Goal: Transaction & Acquisition: Purchase product/service

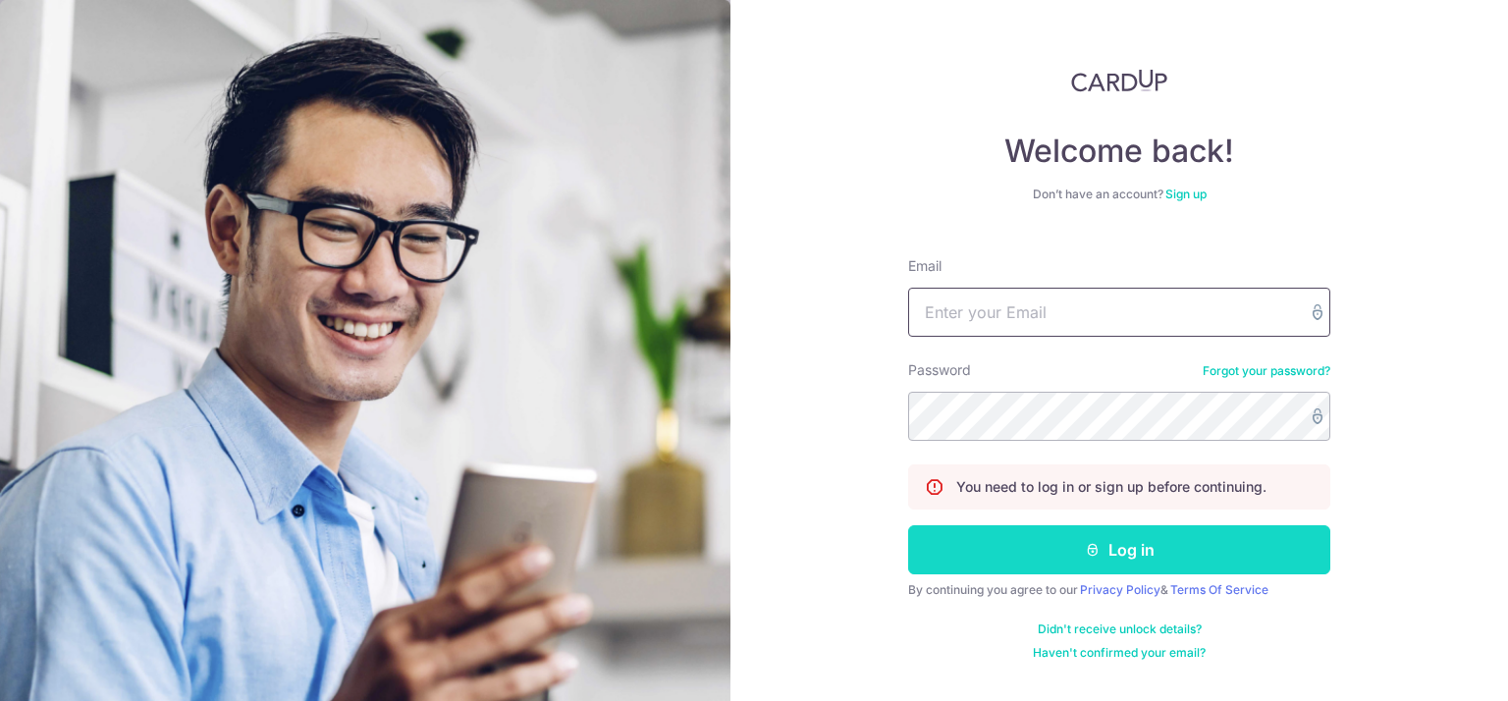
type input "[EMAIL_ADDRESS][DOMAIN_NAME]"
click at [1013, 548] on button "Log in" at bounding box center [1119, 549] width 422 height 49
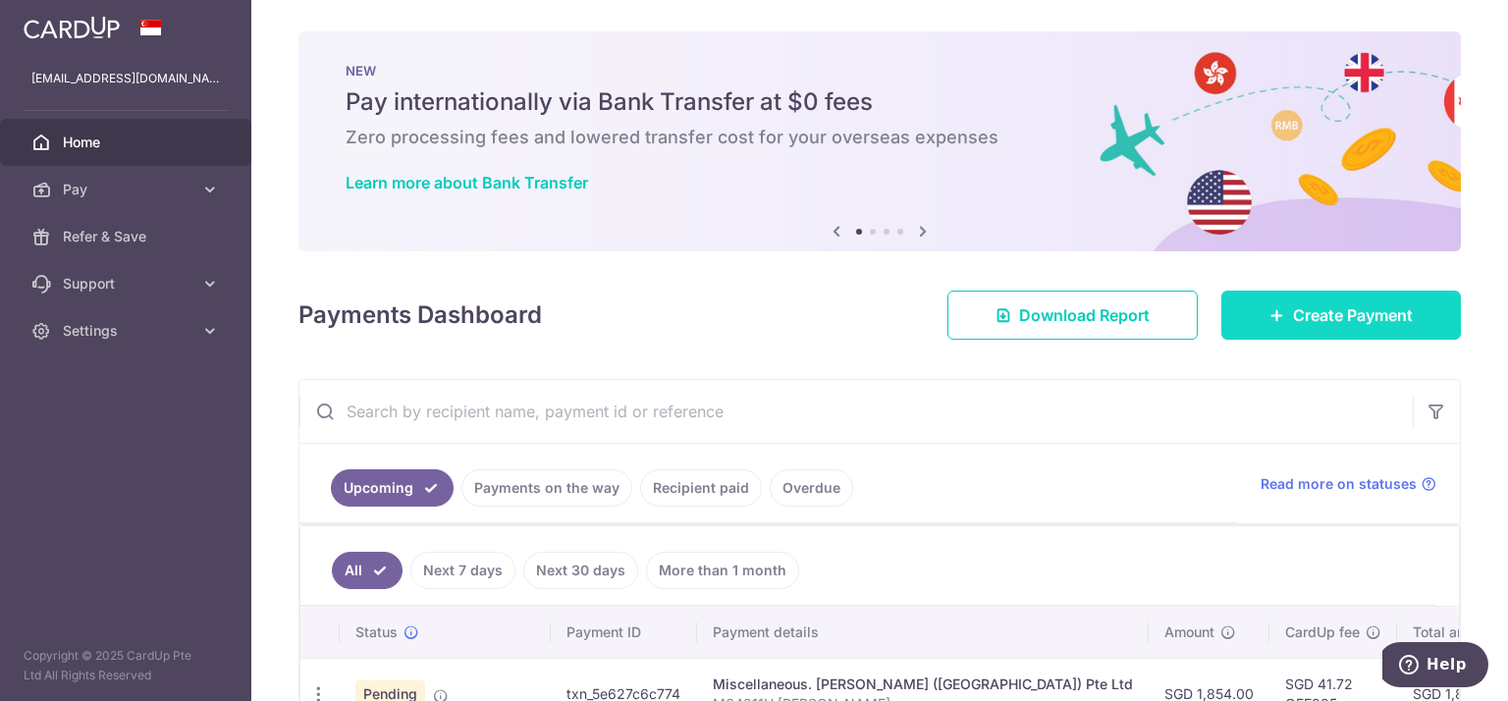
click at [1310, 332] on link "Create Payment" at bounding box center [1341, 315] width 240 height 49
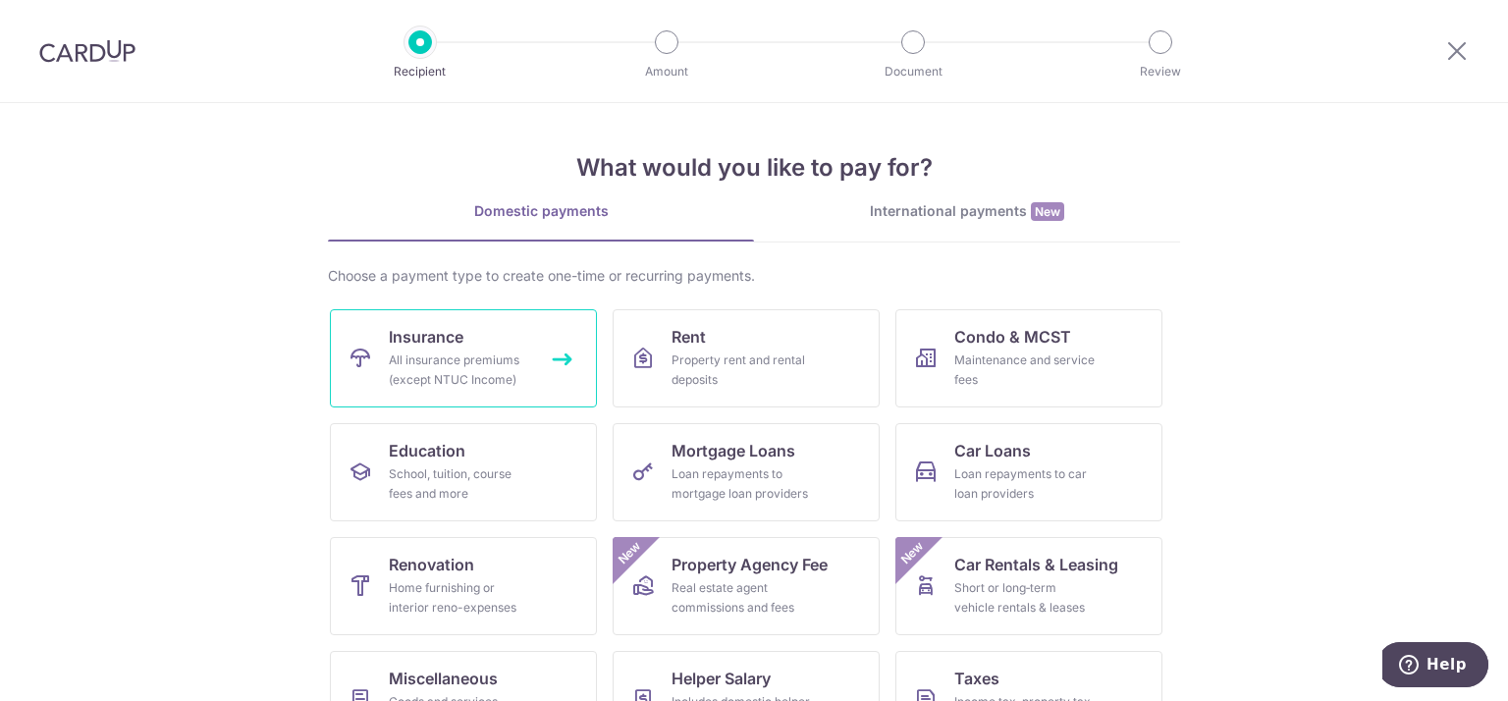
click at [447, 325] on span "Insurance" at bounding box center [426, 337] width 75 height 24
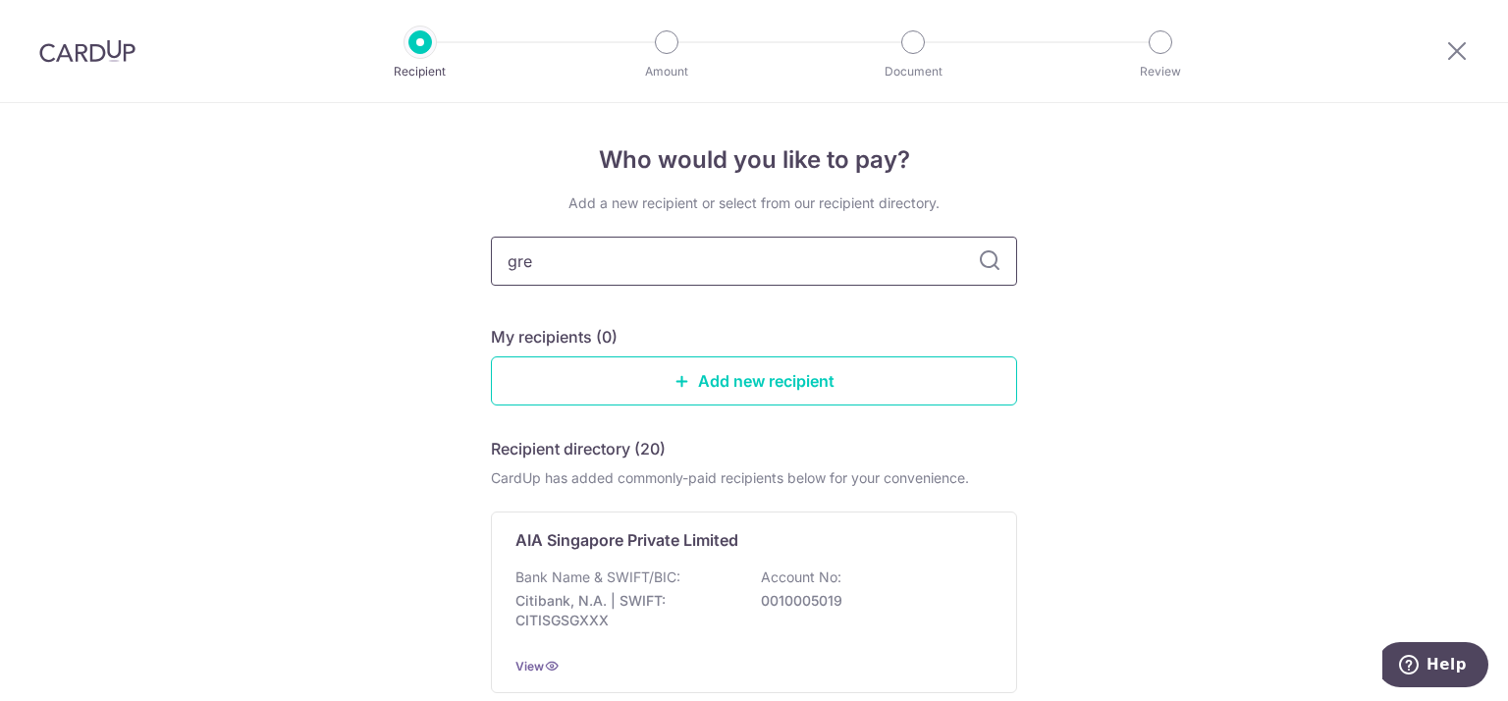
type input "grea"
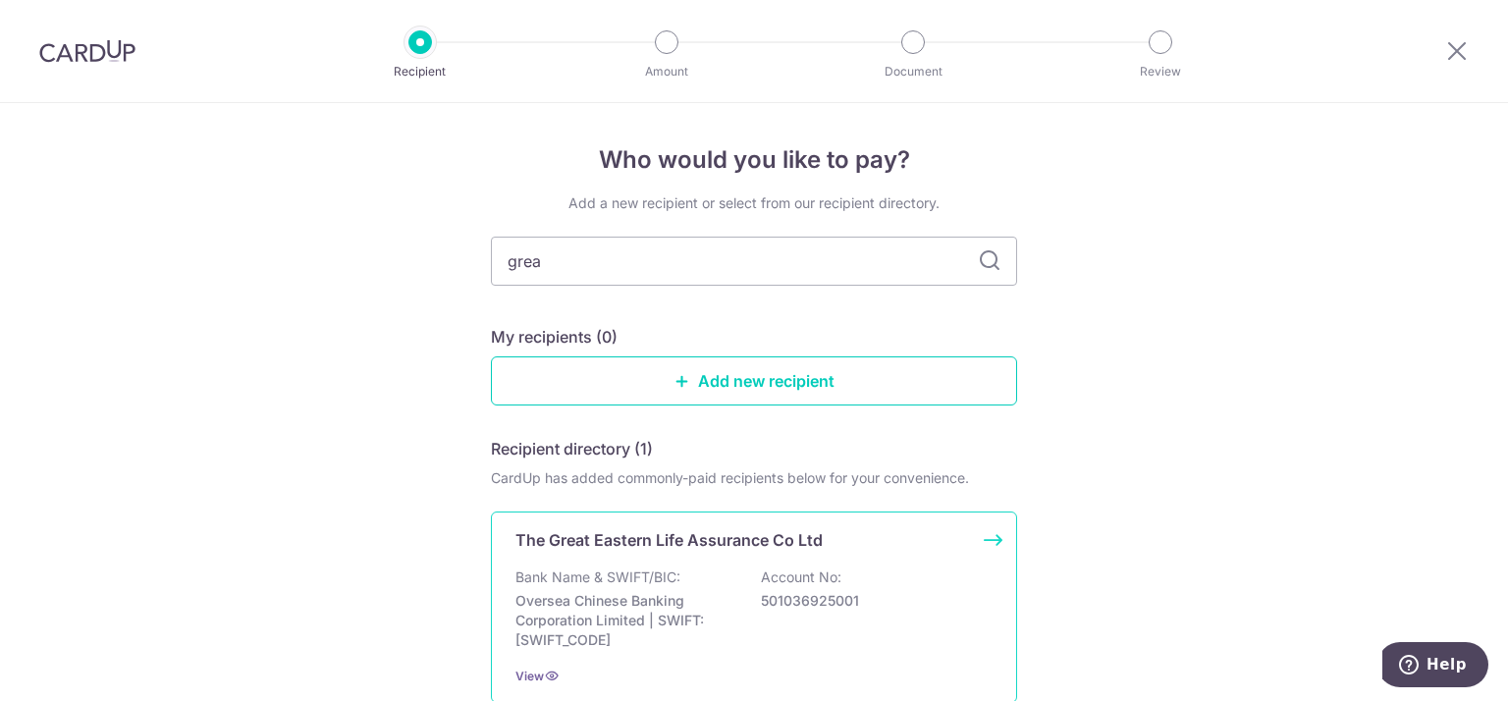
click at [621, 563] on div "The Great Eastern Life Assurance Co Ltd Bank Name & SWIFT/BIC: Oversea Chinese …" at bounding box center [754, 606] width 526 height 191
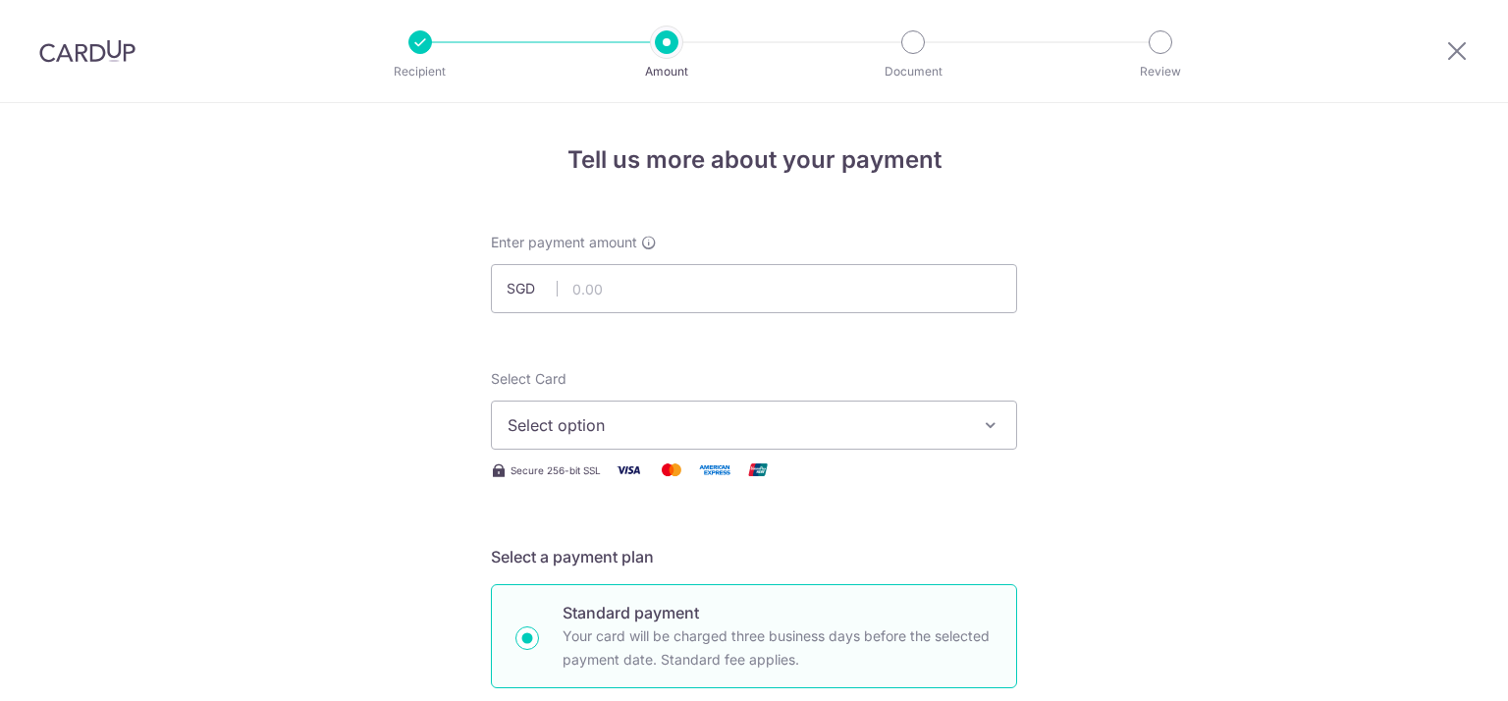
click at [622, 418] on span "Select option" at bounding box center [736, 425] width 457 height 24
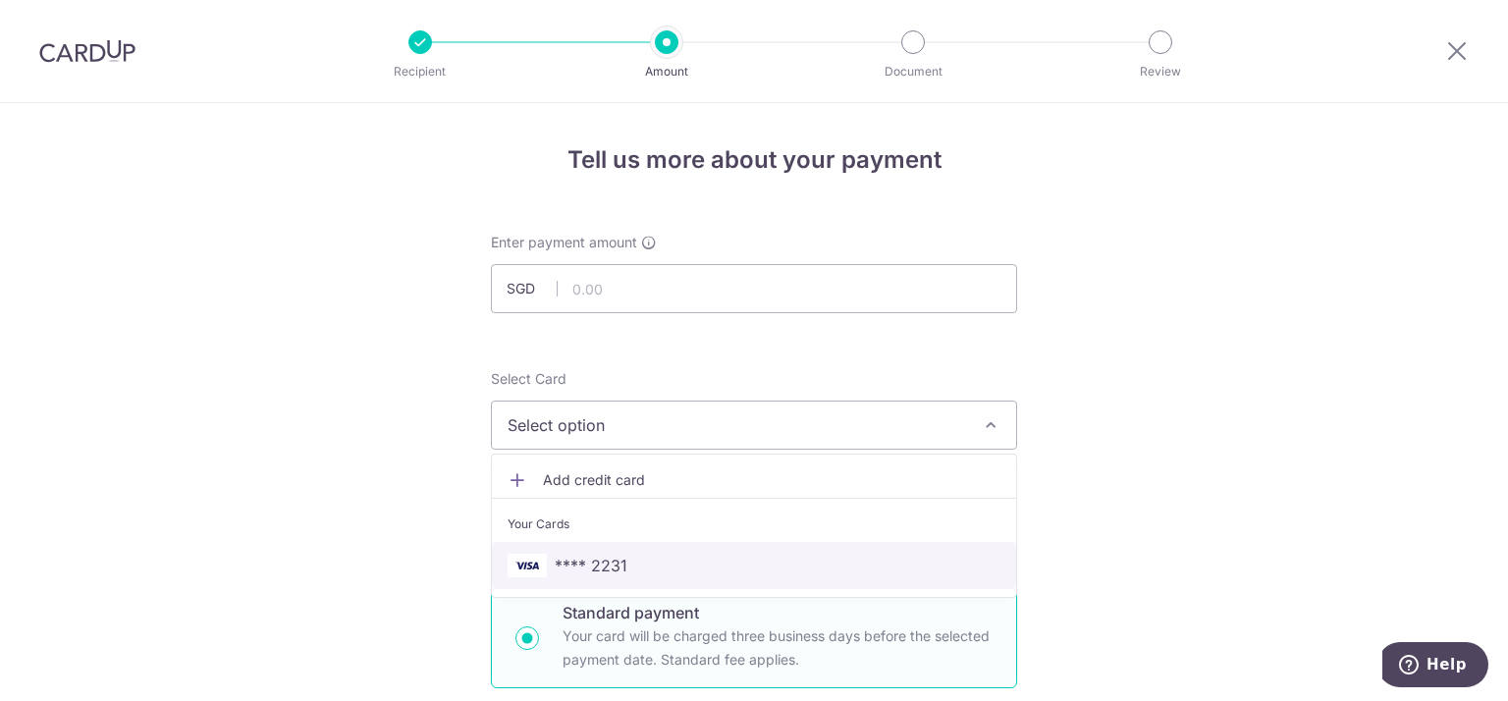
click at [604, 556] on span "**** 2231" at bounding box center [591, 566] width 73 height 24
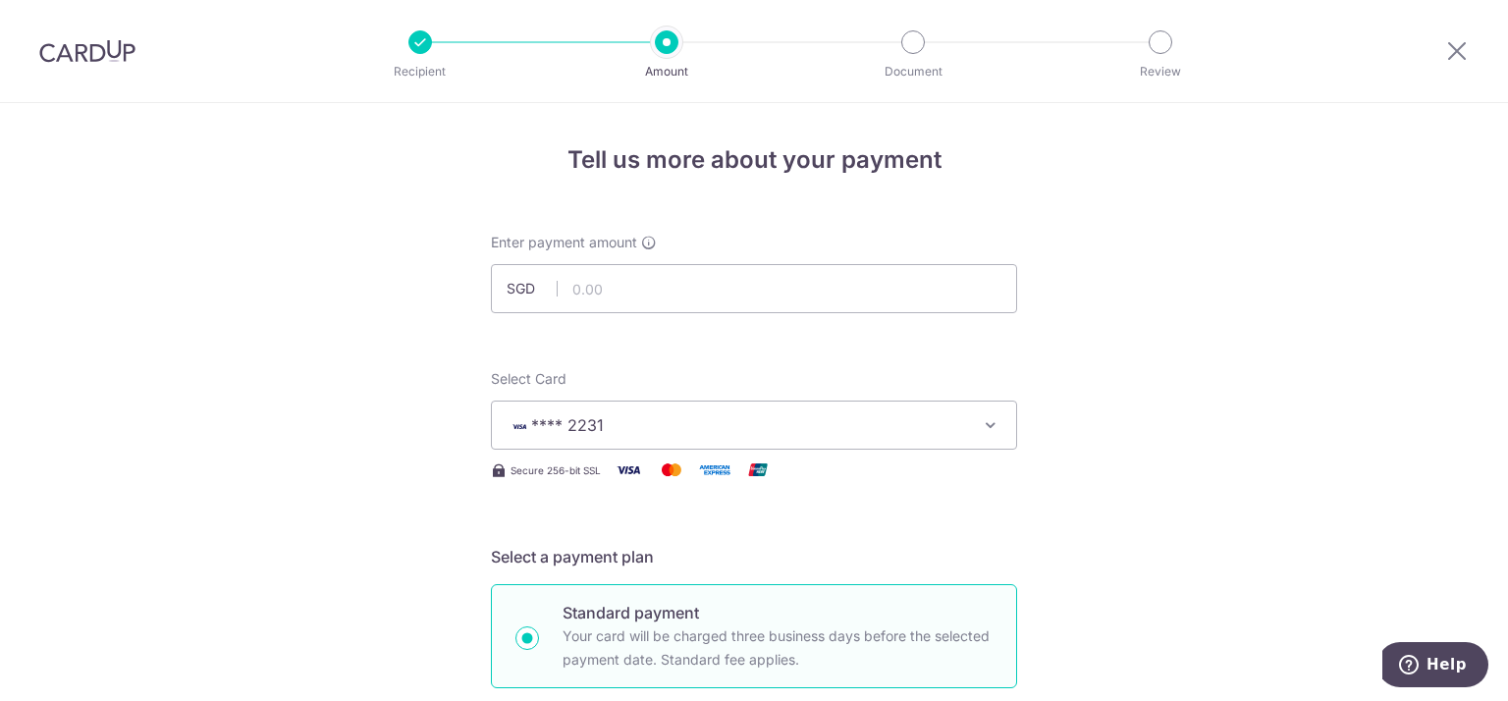
scroll to position [4, 0]
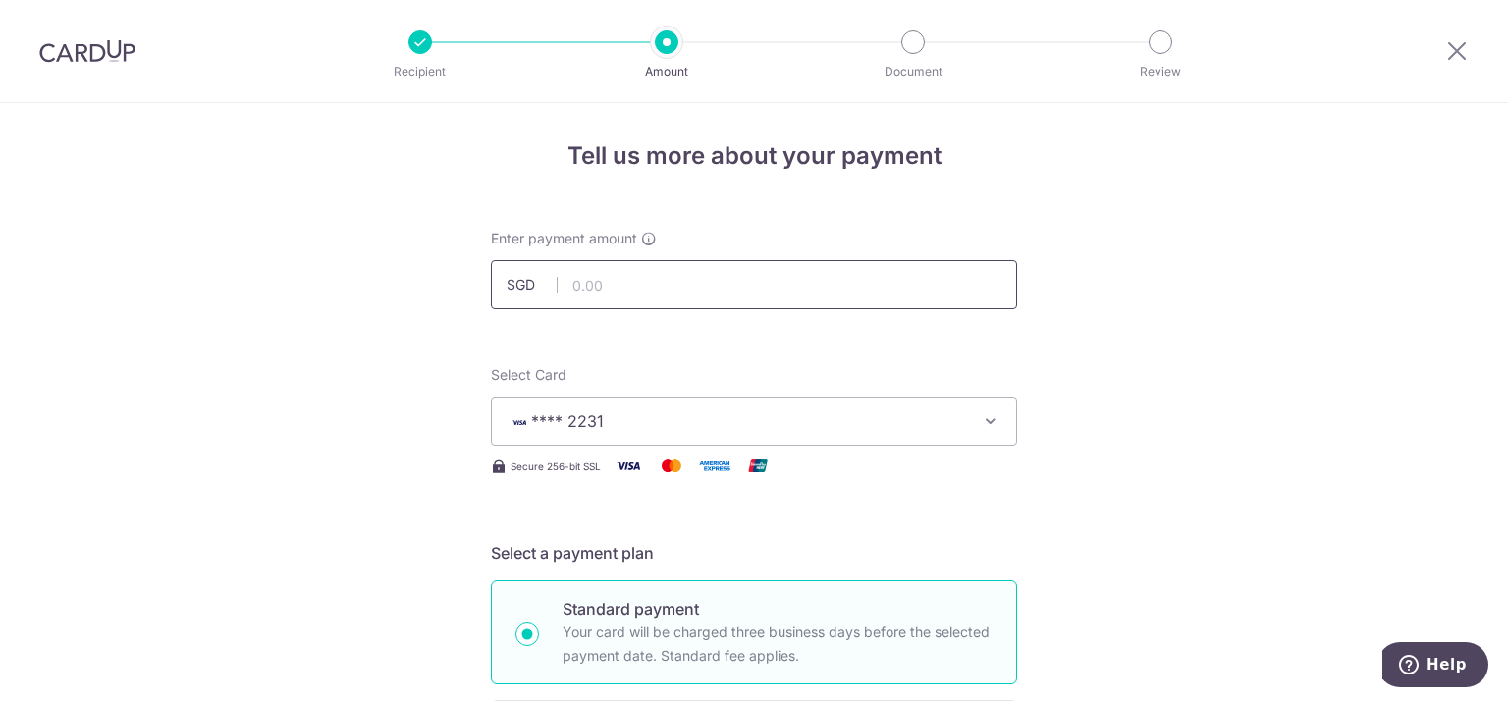
click at [746, 274] on input "text" at bounding box center [754, 284] width 526 height 49
type input "484.50"
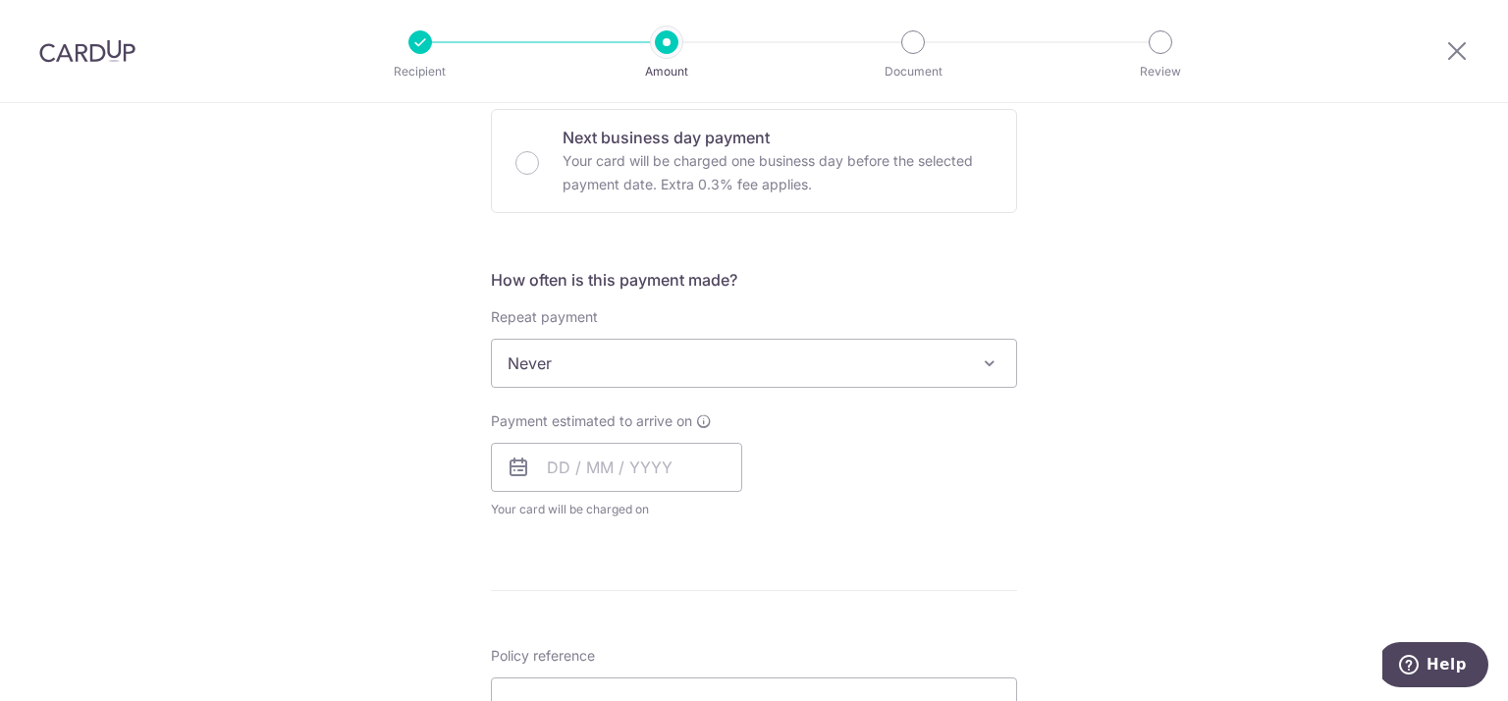
scroll to position [632, 0]
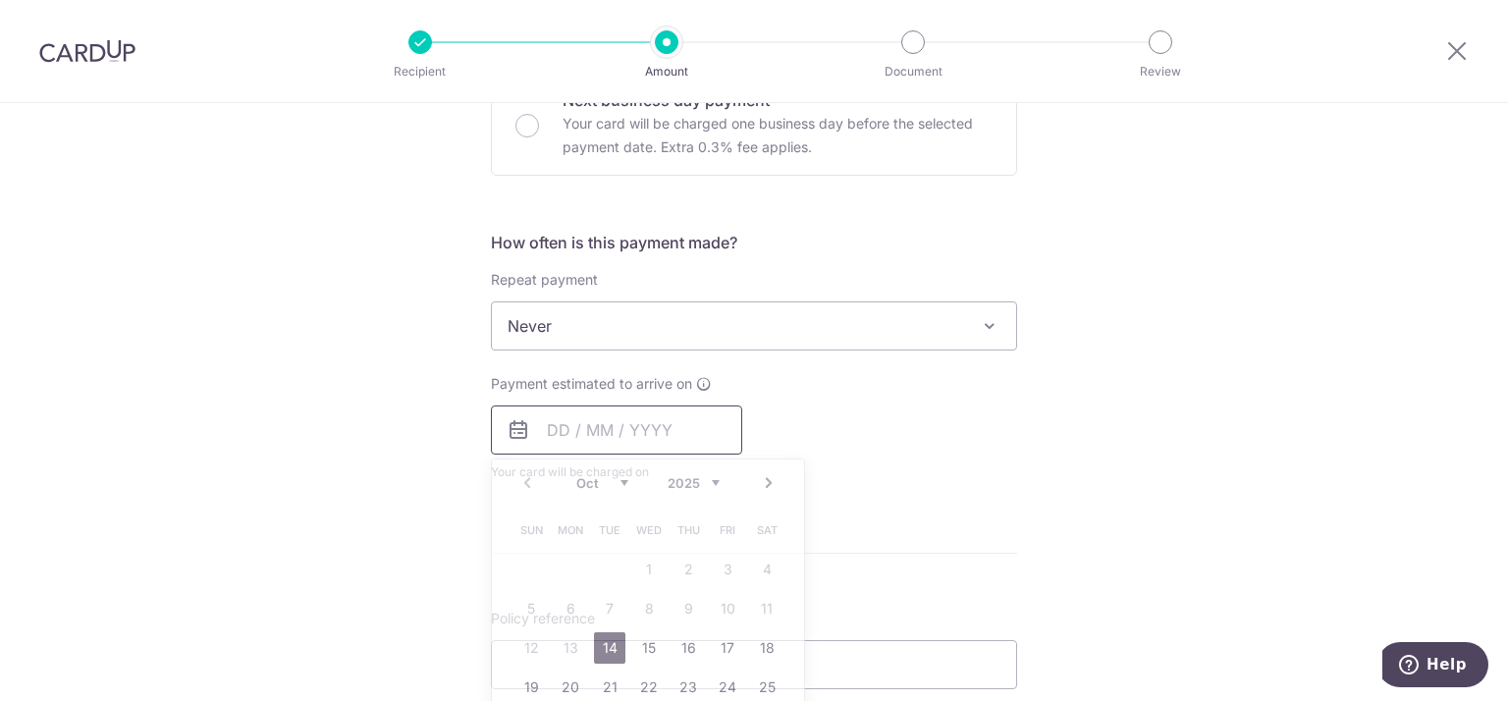
click at [581, 414] on input "text" at bounding box center [616, 429] width 251 height 49
click at [609, 646] on link "14" at bounding box center [609, 647] width 31 height 31
type input "[DATE]"
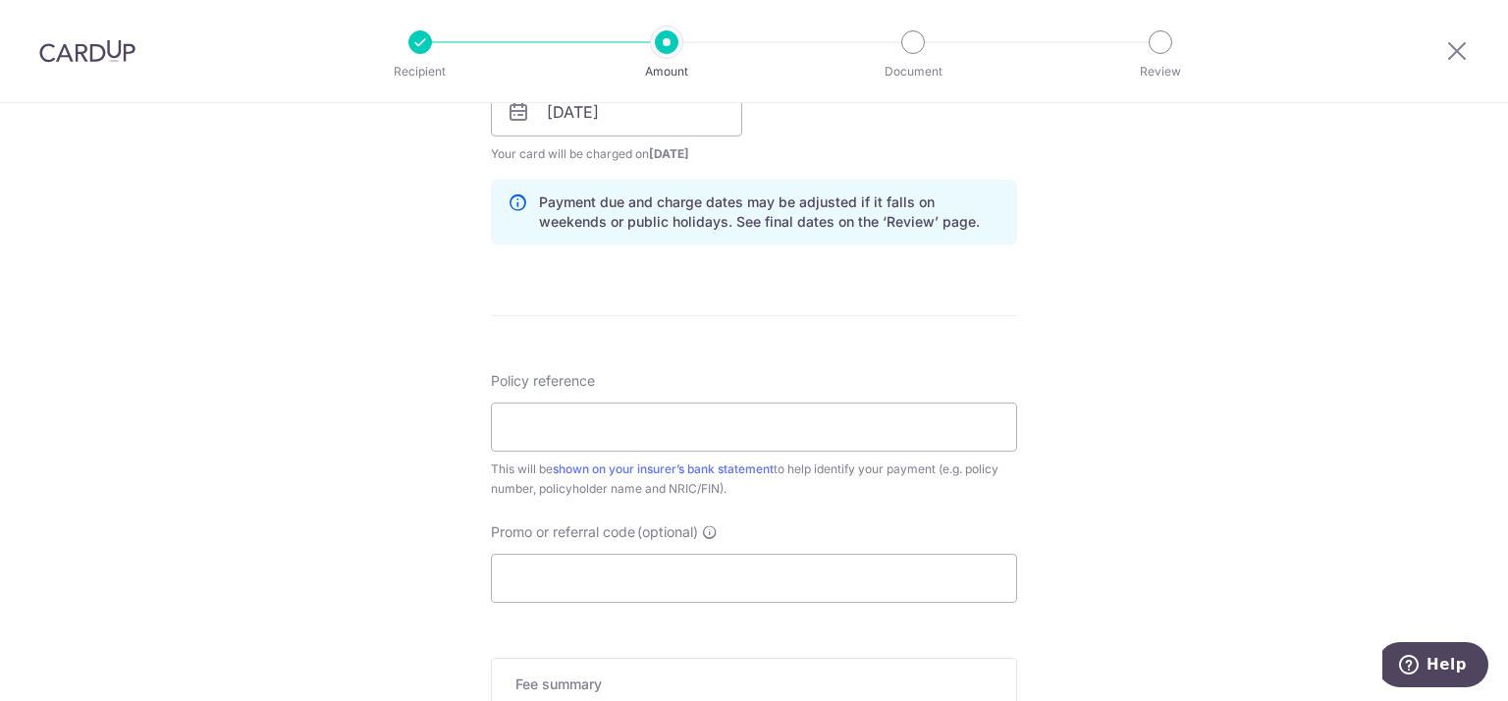
scroll to position [1025, 0]
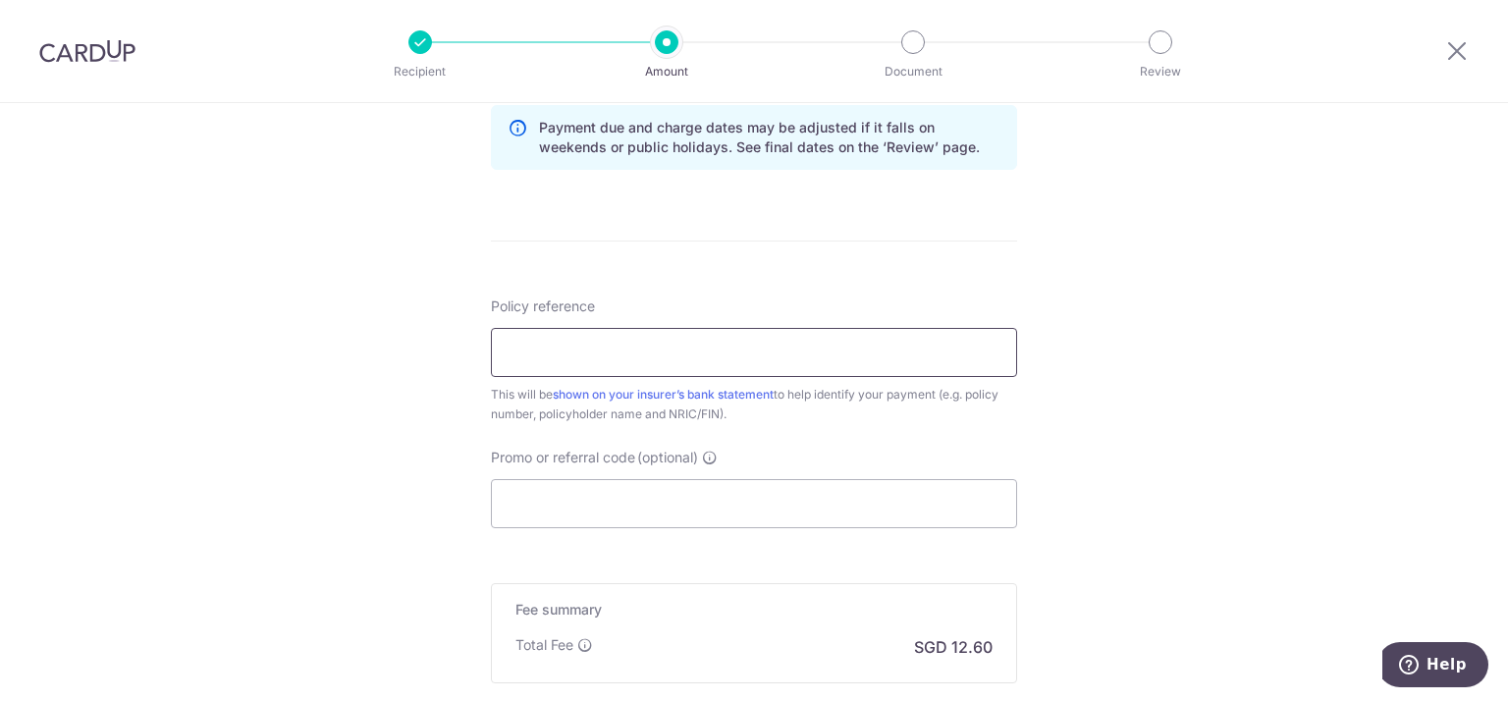
paste input "0016946899"
click at [597, 355] on input "0016946899" at bounding box center [754, 352] width 526 height 49
type input "0016946899"
click at [522, 508] on input "Promo or referral code (optional)" at bounding box center [754, 503] width 526 height 49
type input "OFF225"
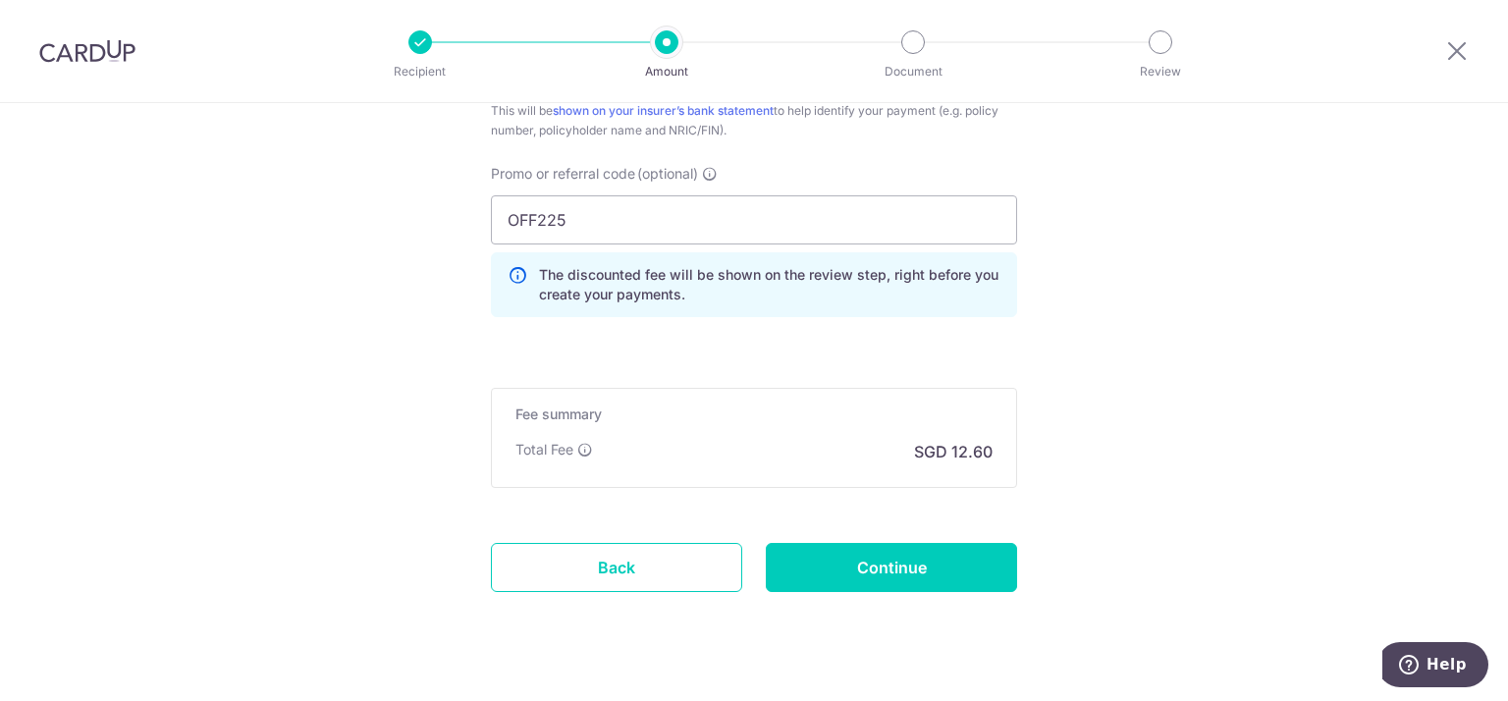
scroll to position [1312, 0]
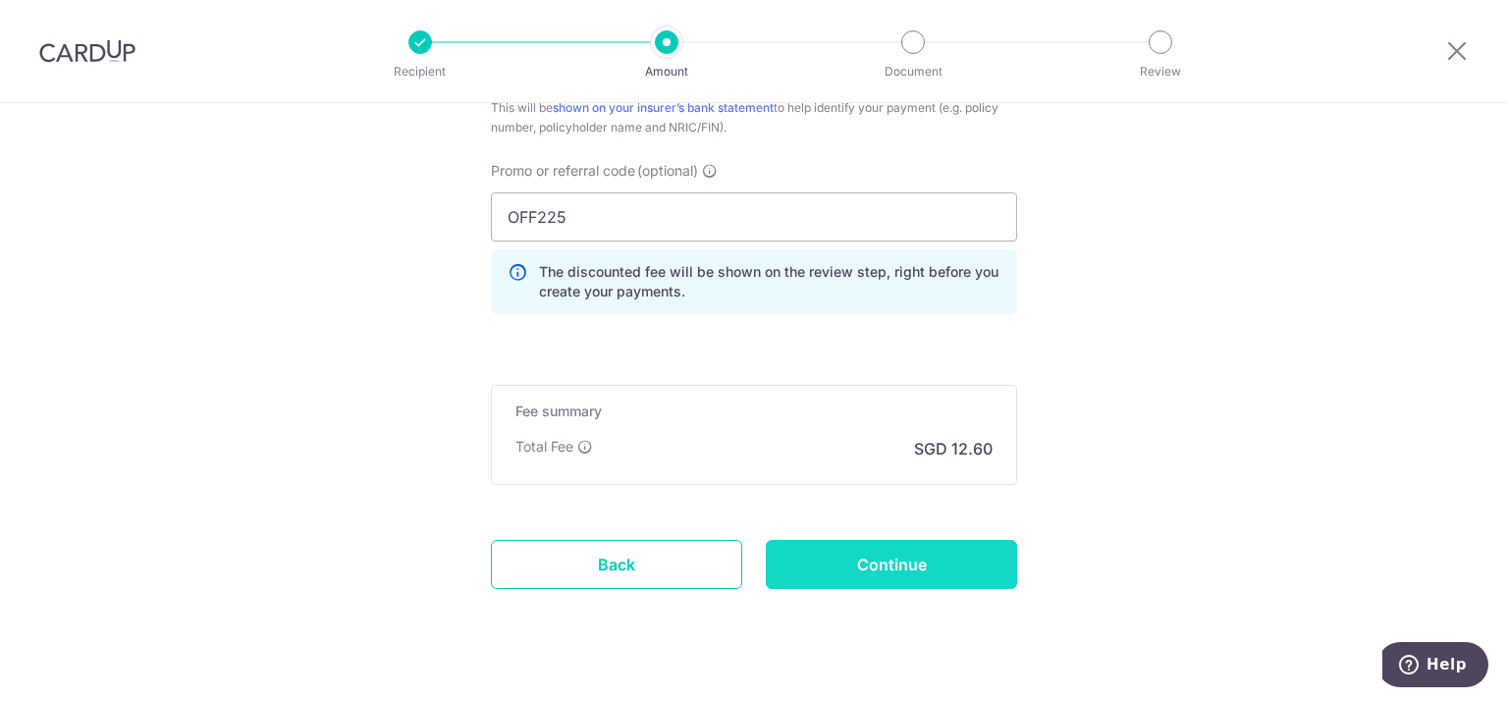
click at [819, 544] on input "Continue" at bounding box center [891, 564] width 251 height 49
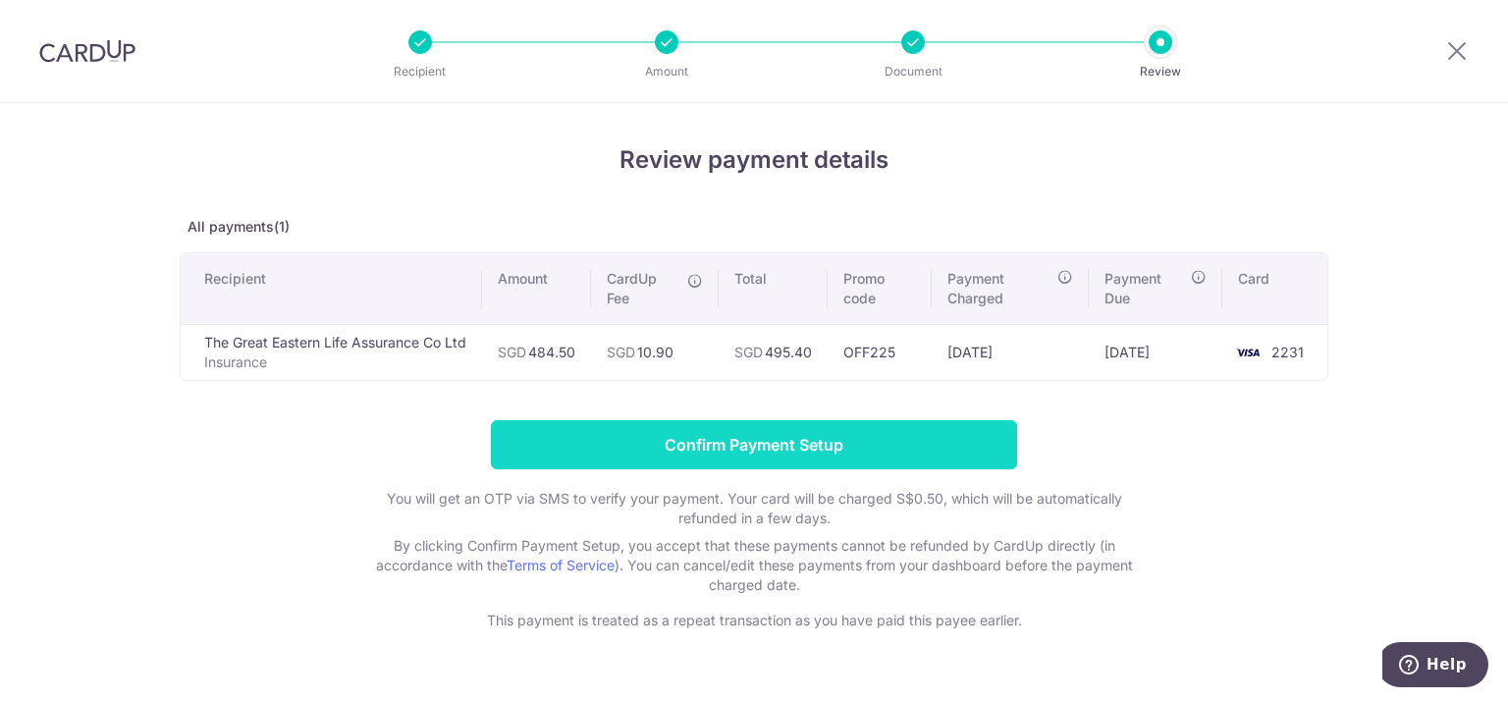
click at [722, 444] on input "Confirm Payment Setup" at bounding box center [754, 444] width 526 height 49
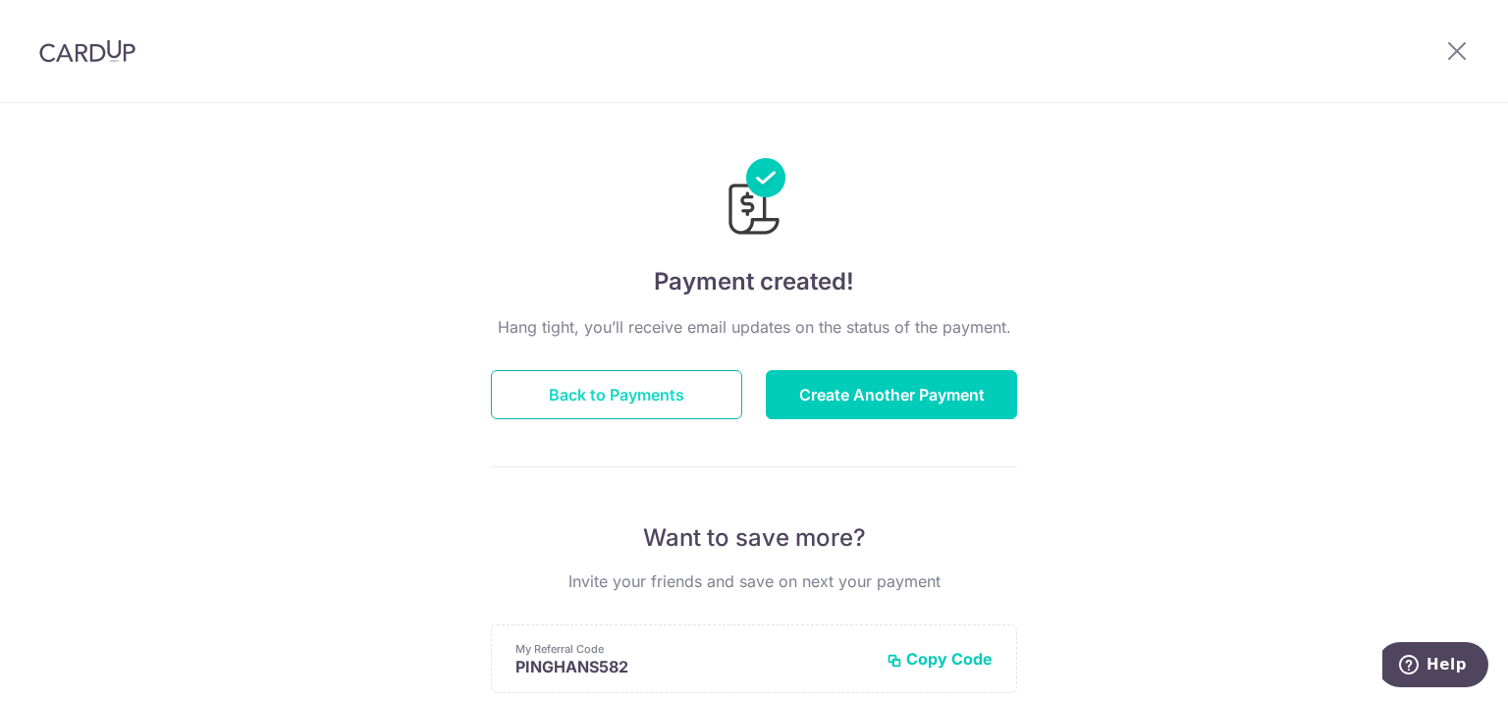
click at [612, 408] on button "Back to Payments" at bounding box center [616, 394] width 251 height 49
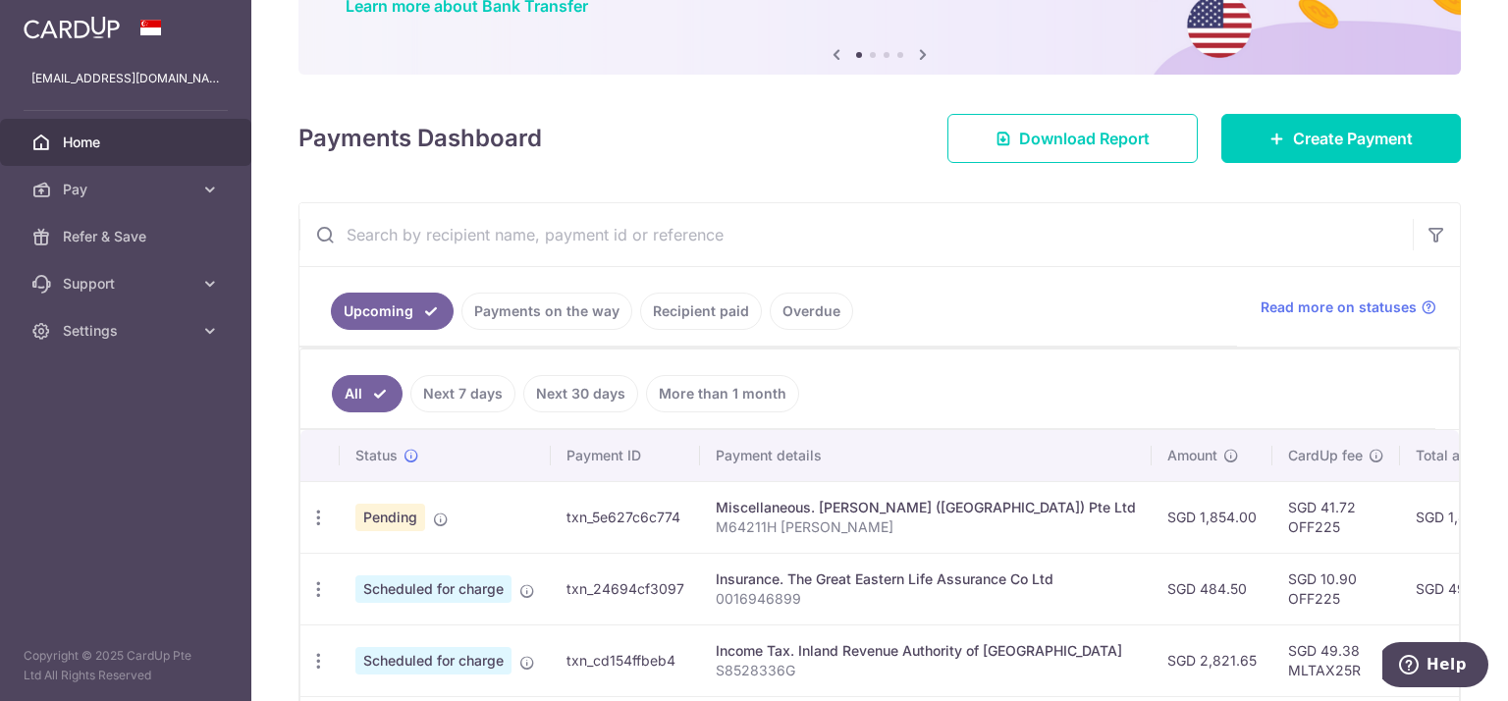
scroll to position [187, 0]
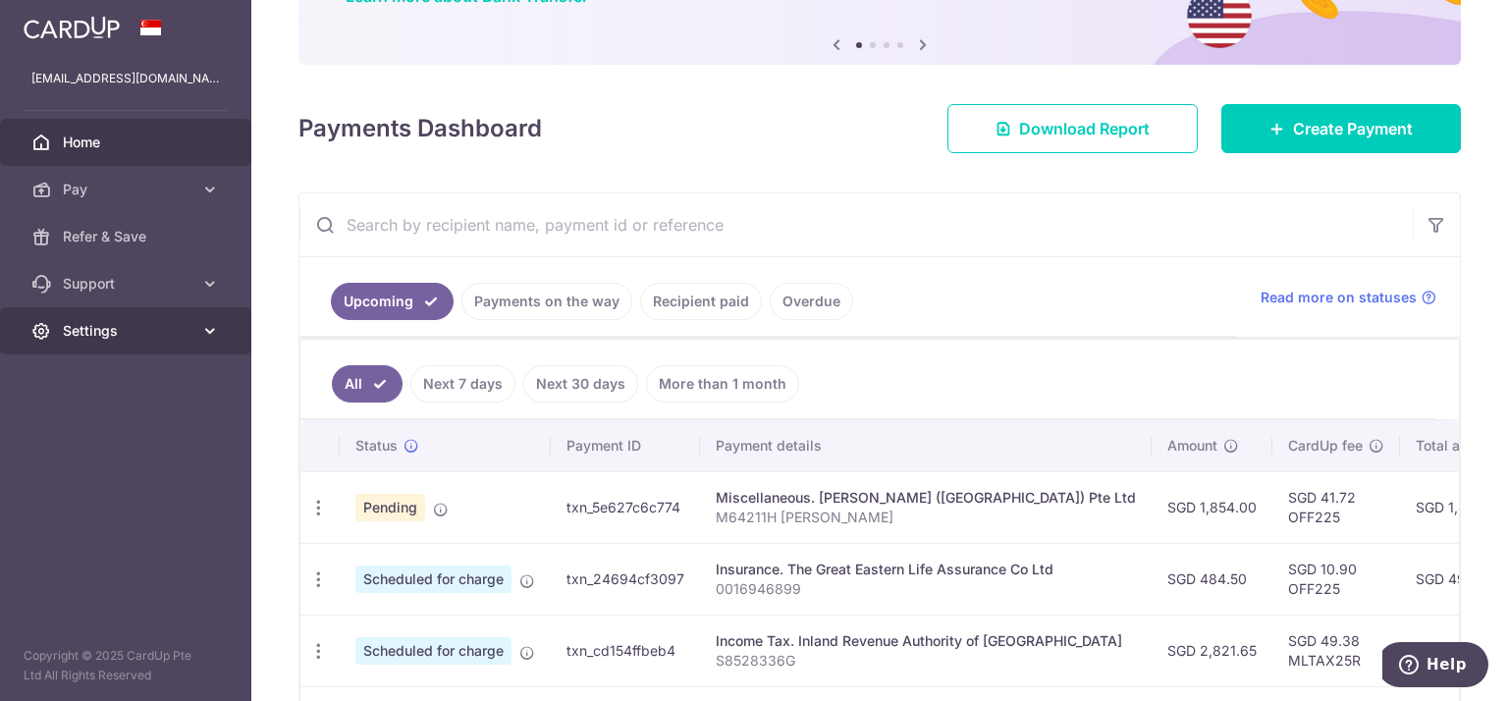
click at [98, 327] on span "Settings" at bounding box center [128, 331] width 130 height 20
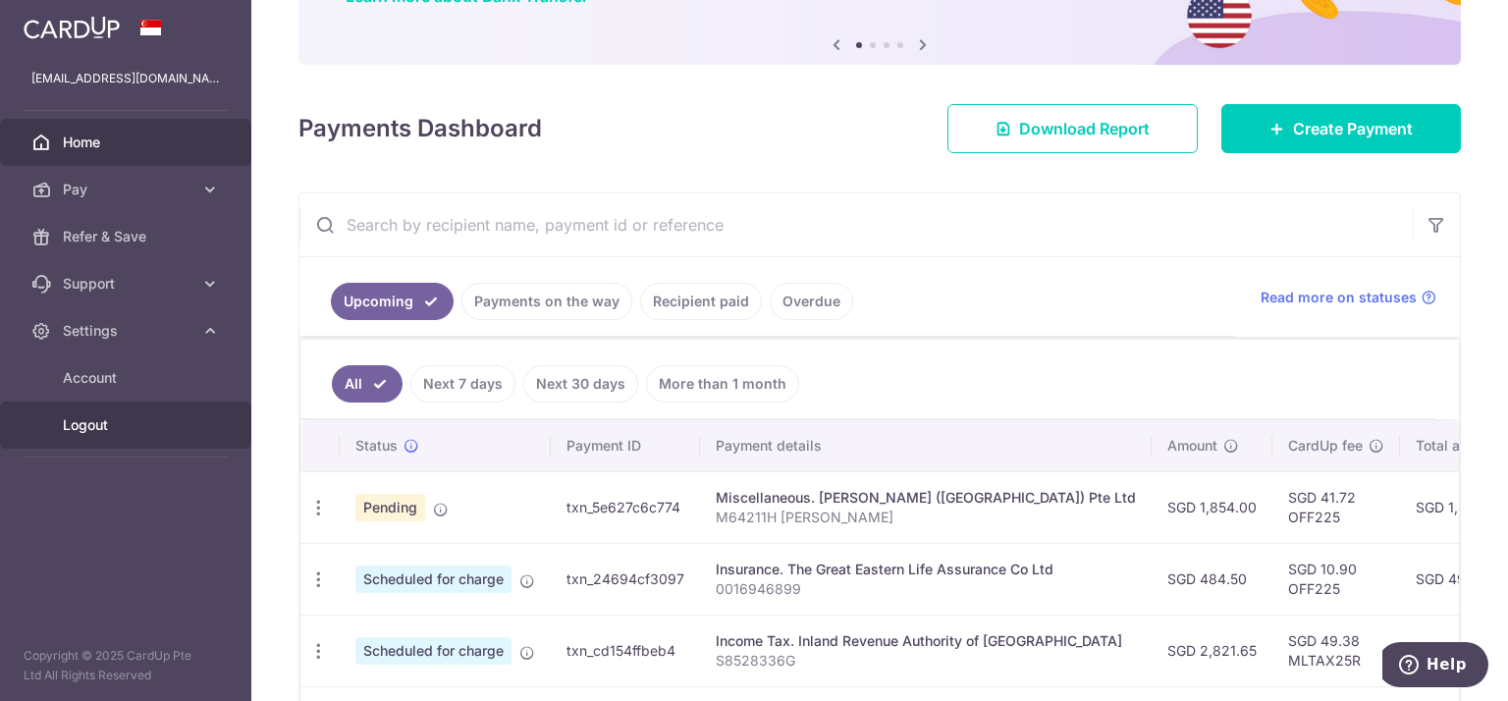
click at [101, 425] on span "Logout" at bounding box center [128, 425] width 130 height 20
